Goal: Check status

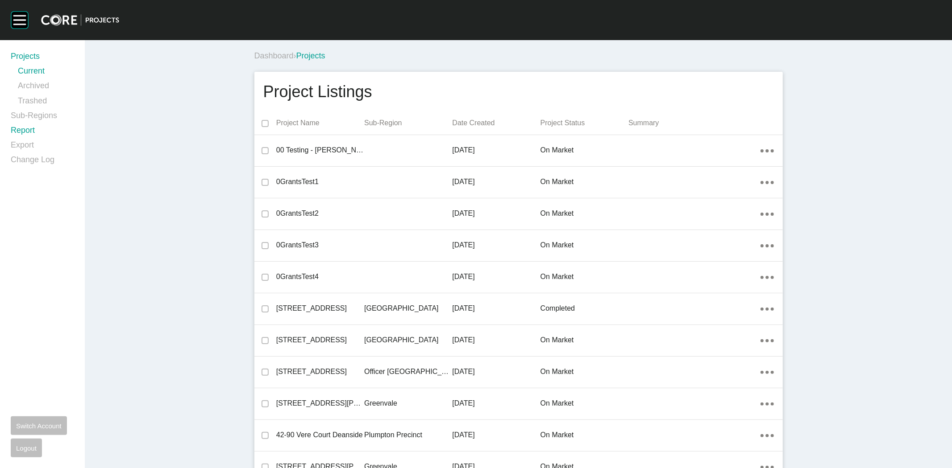
click at [30, 129] on link "Report" at bounding box center [42, 132] width 63 height 15
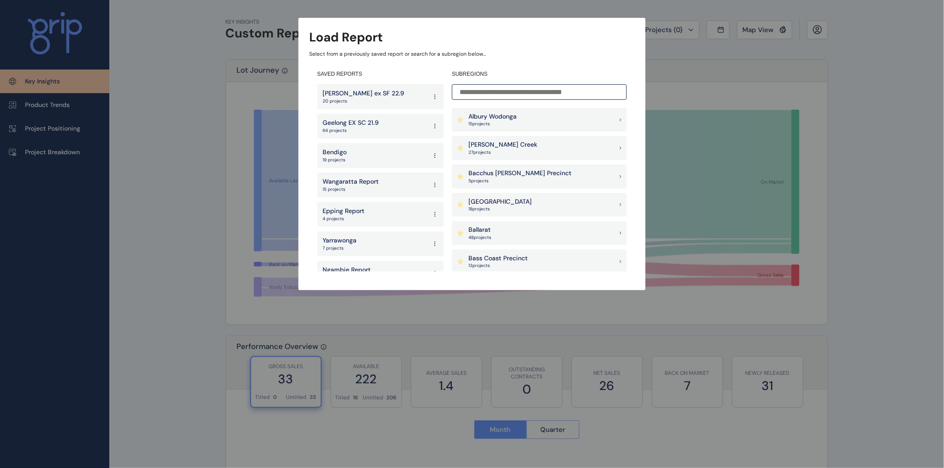
click at [493, 97] on input at bounding box center [539, 92] width 175 height 16
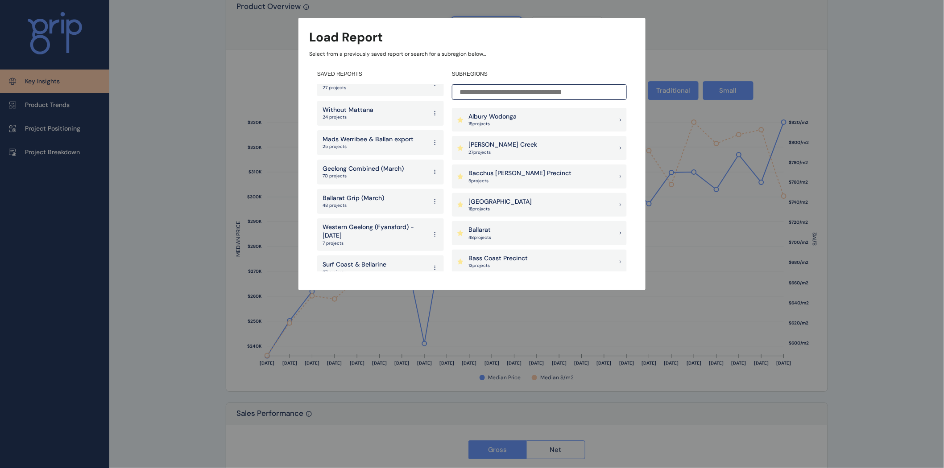
scroll to position [1897, 0]
click at [377, 166] on p "Geelong Combined (March)" at bounding box center [363, 170] width 81 height 9
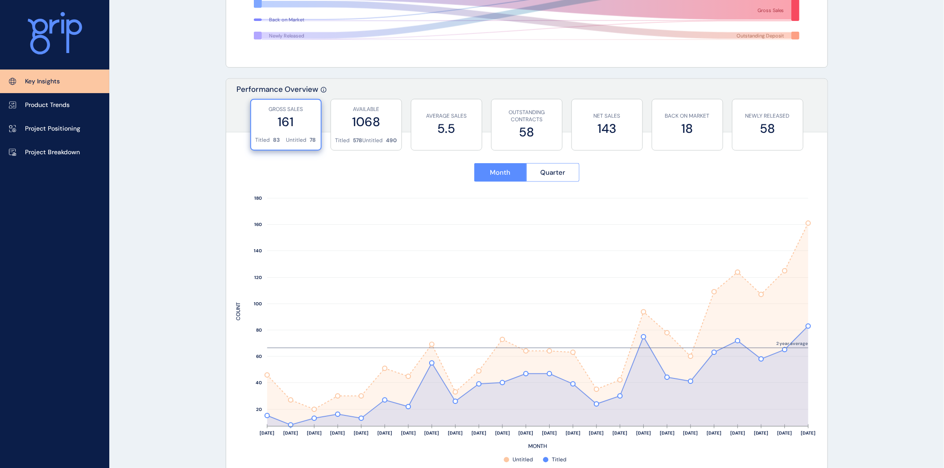
scroll to position [264, 0]
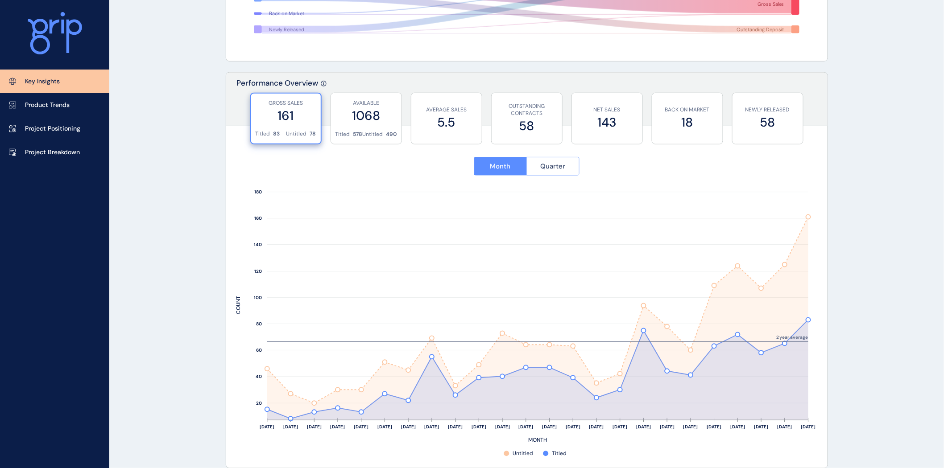
click at [565, 170] on span "Quarter" at bounding box center [552, 166] width 25 height 9
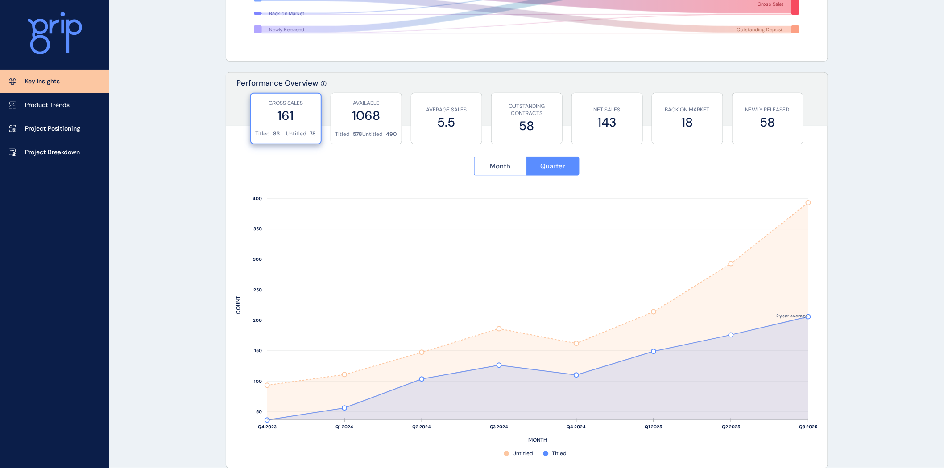
click at [492, 166] on span "Month" at bounding box center [500, 166] width 21 height 9
